Goal: Task Accomplishment & Management: Manage account settings

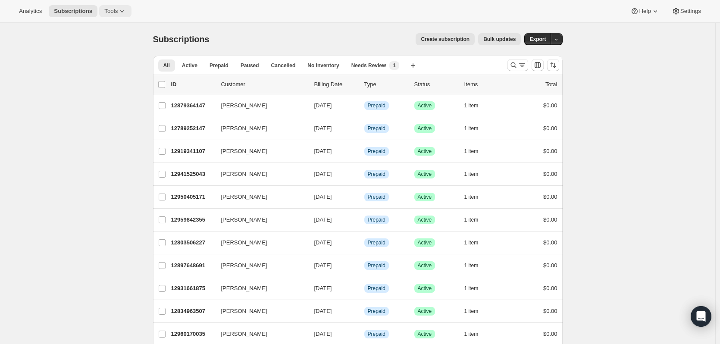
click at [105, 13] on span "Tools" at bounding box center [110, 11] width 13 height 7
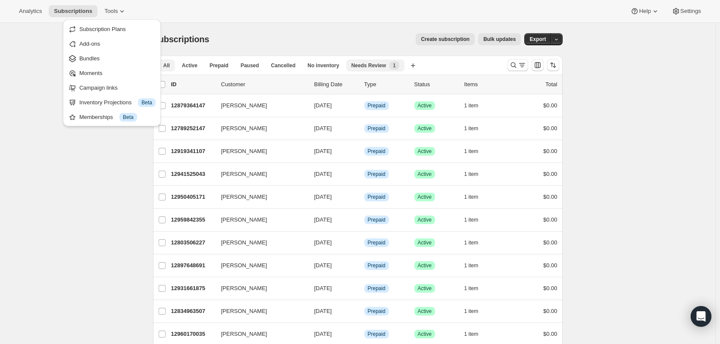
click at [365, 67] on span "Needs Review" at bounding box center [368, 65] width 35 height 7
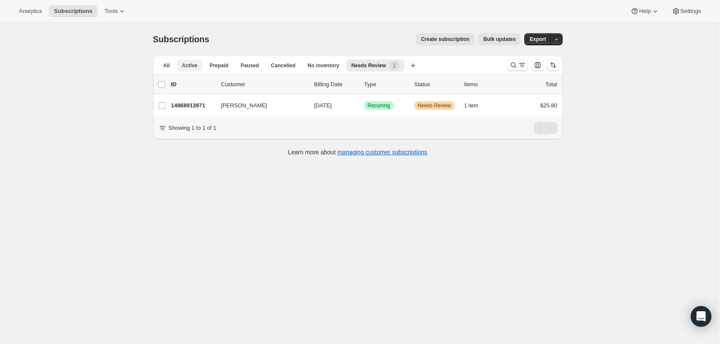
click at [191, 70] on button "Active" at bounding box center [190, 65] width 26 height 12
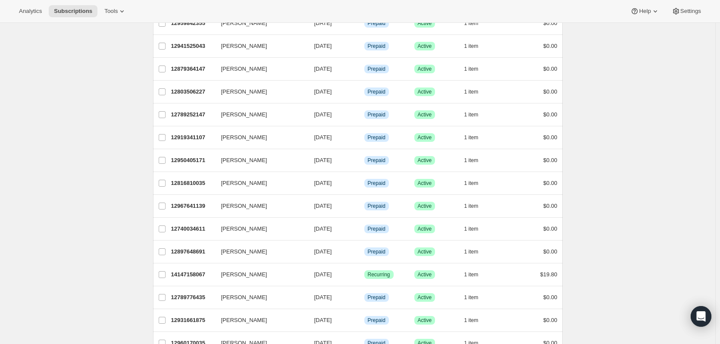
scroll to position [83, 0]
